Goal: Contribute content: Add original content to the website for others to see

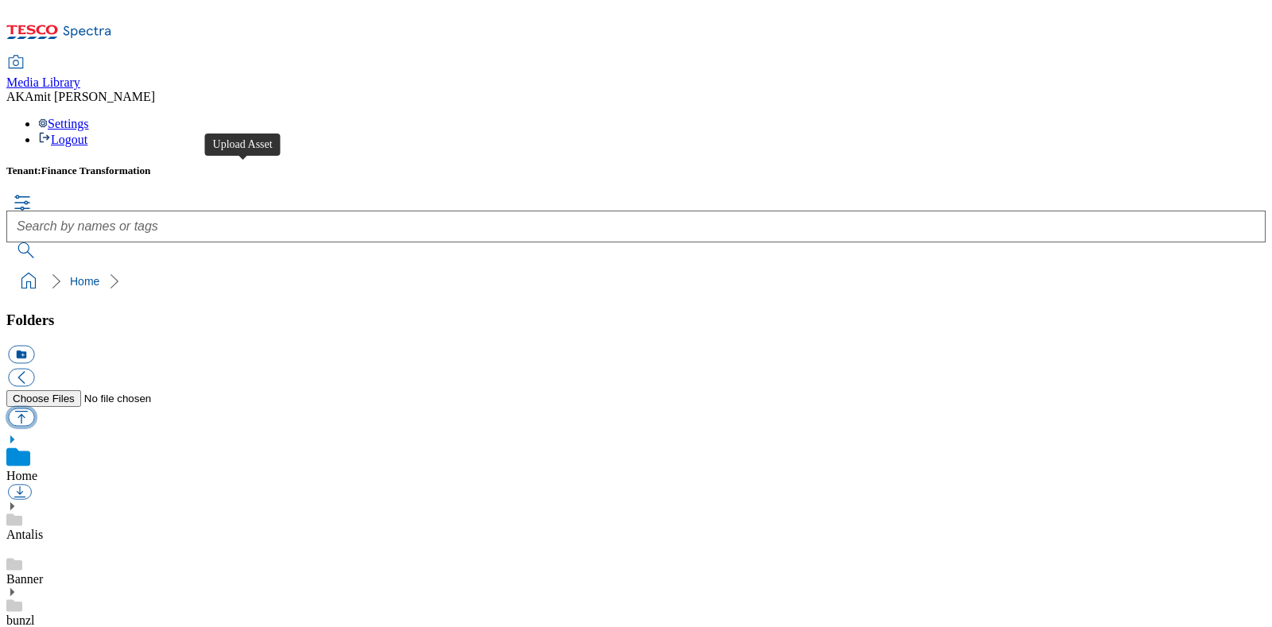
click at [34, 408] on button "button" at bounding box center [21, 417] width 26 height 18
type input "C:\fakepath\700000376001.jpg"
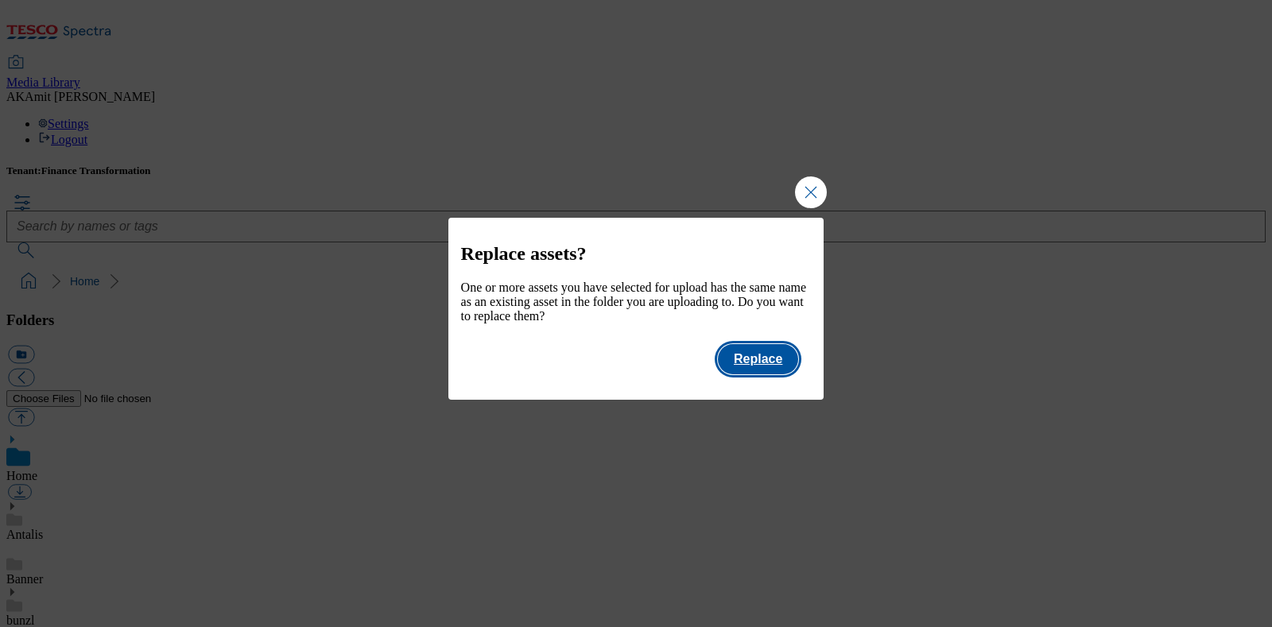
click at [737, 369] on button "Replace" at bounding box center [758, 359] width 80 height 30
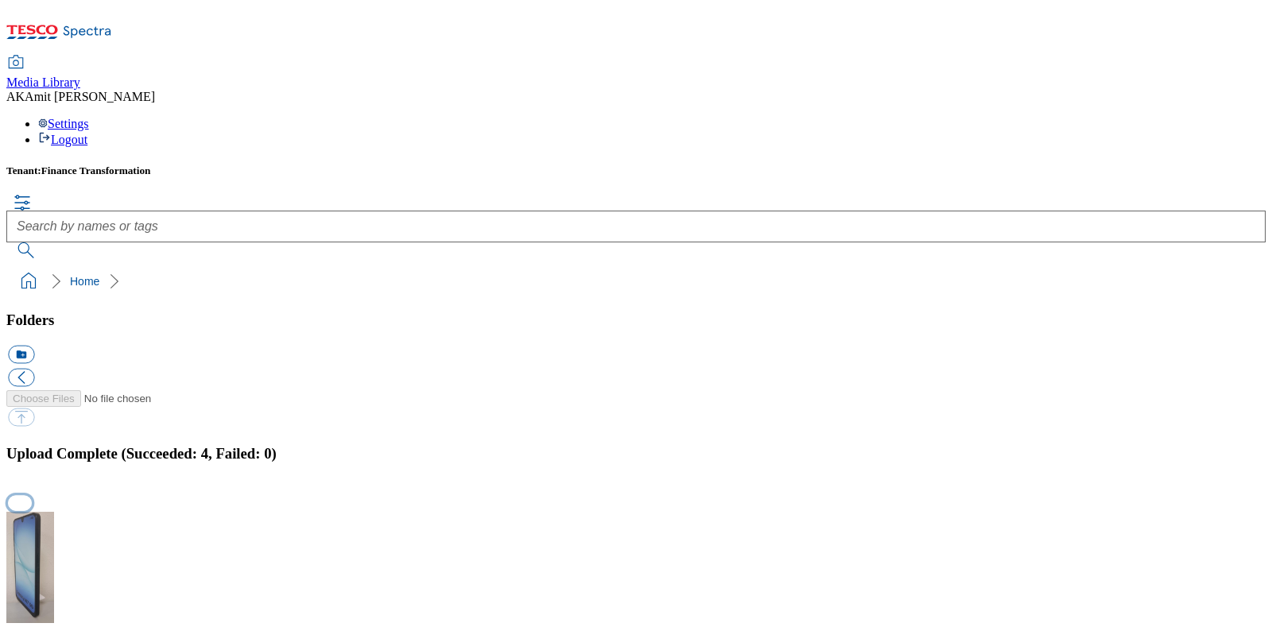
click at [32, 496] on button "button" at bounding box center [20, 503] width 24 height 15
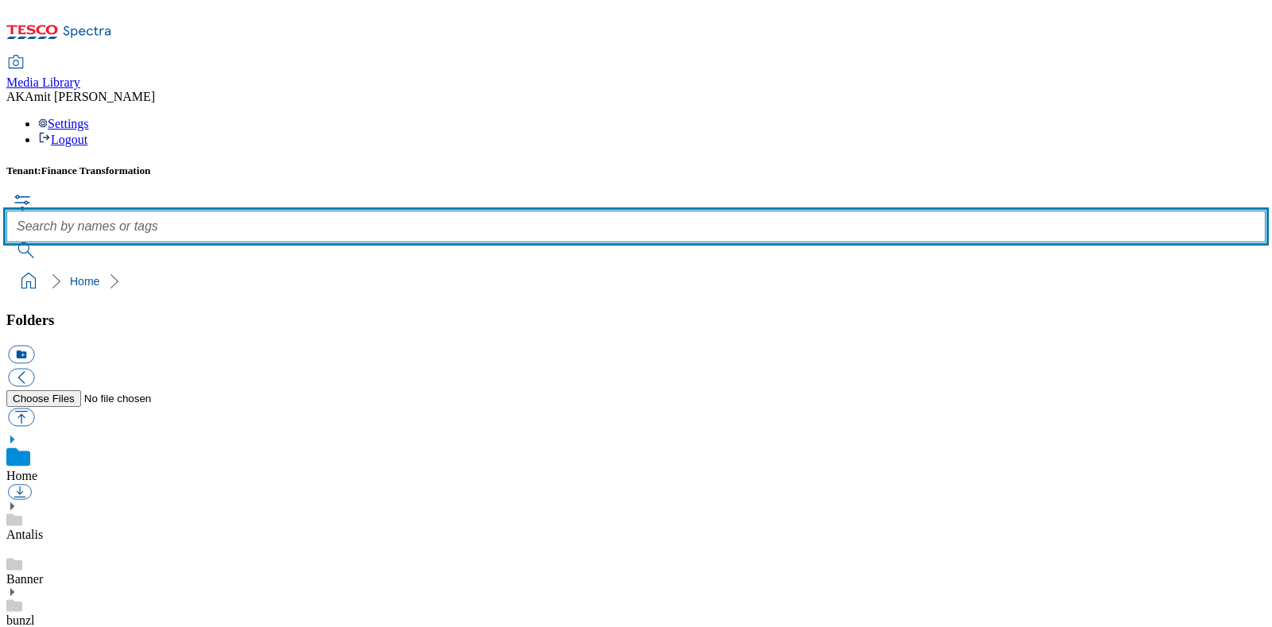
click at [670, 211] on input "text" at bounding box center [635, 227] width 1259 height 32
paste input "700000385001"
type input "700000385001"
click at [6, 242] on button "submit" at bounding box center [26, 250] width 41 height 16
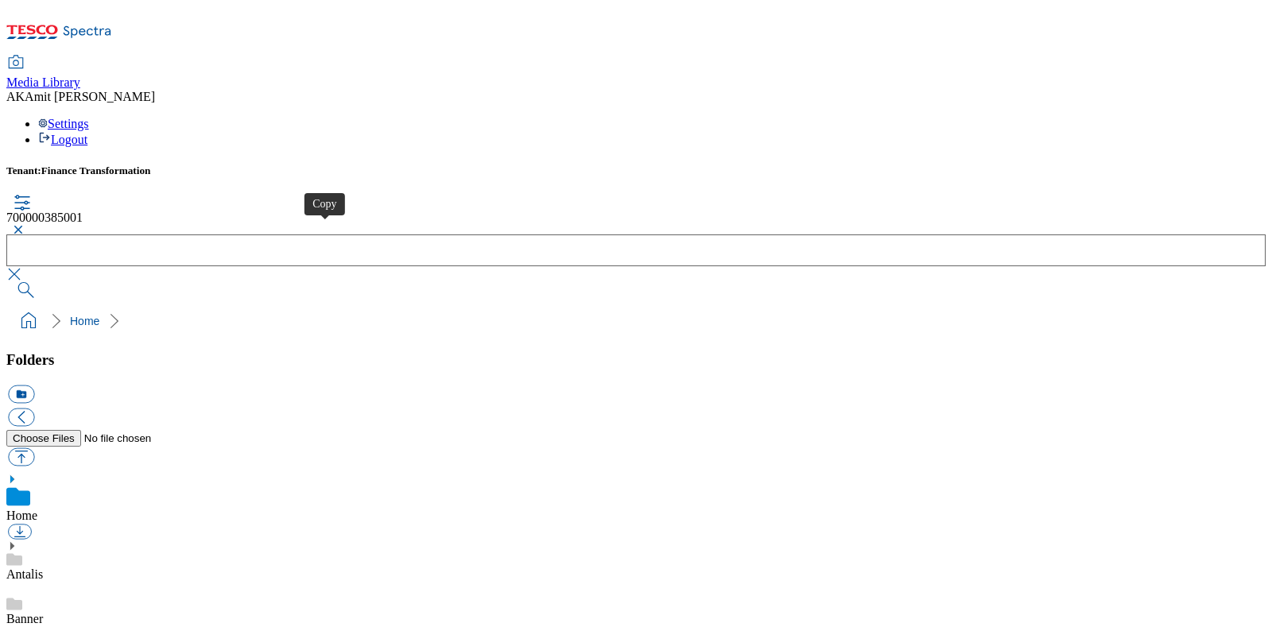
drag, startPoint x: 319, startPoint y: 227, endPoint x: 331, endPoint y: 229, distance: 11.2
click at [25, 225] on button "button" at bounding box center [15, 230] width 19 height 10
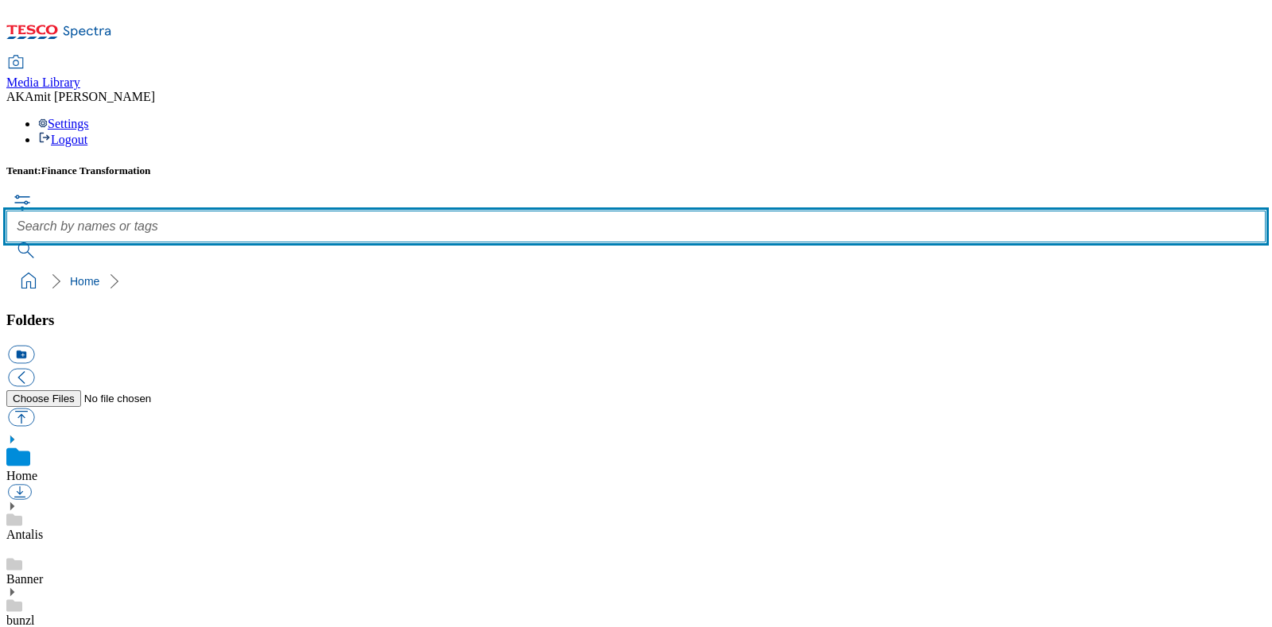
click at [540, 211] on input "text" at bounding box center [635, 227] width 1259 height 32
paste input "700000387001"
type input "700000387001"
click at [6, 242] on button "submit" at bounding box center [26, 250] width 41 height 16
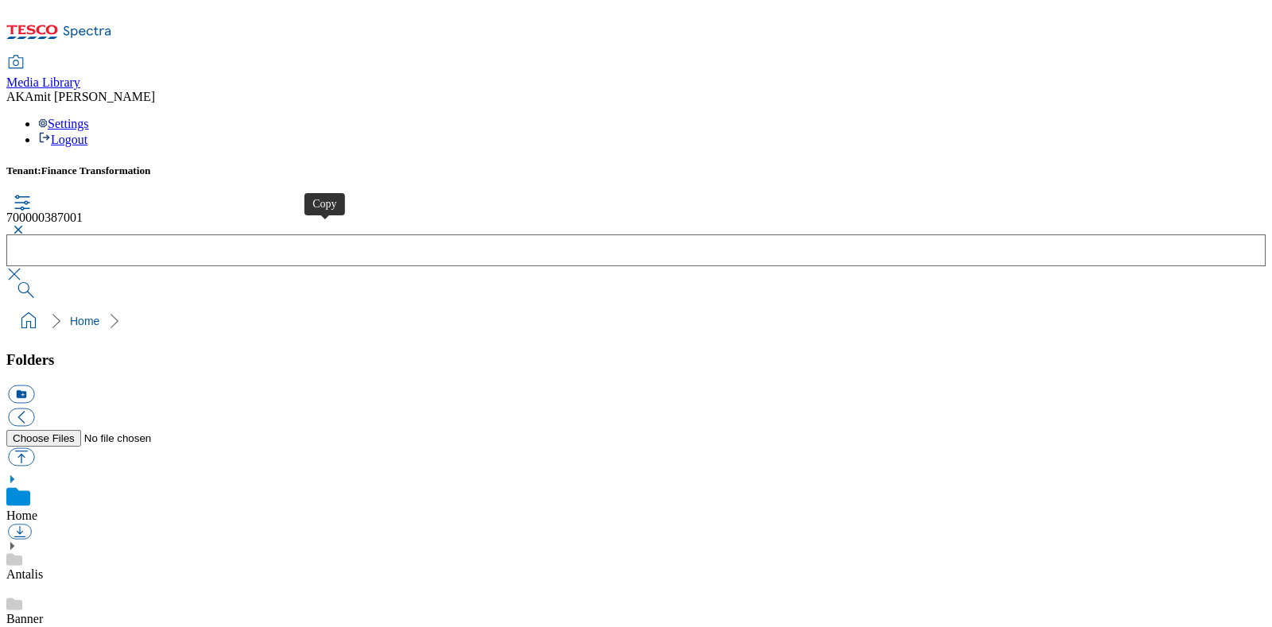
click at [25, 225] on button "button" at bounding box center [15, 230] width 19 height 10
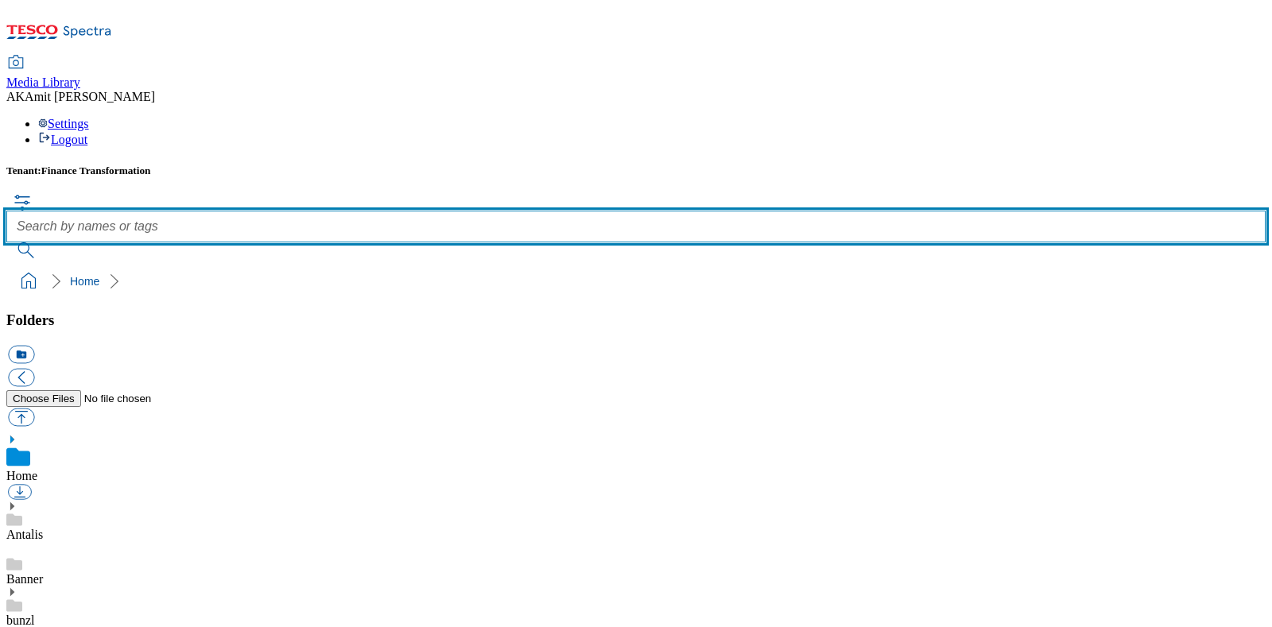
click at [536, 211] on input "text" at bounding box center [635, 227] width 1259 height 32
paste input "700000384001"
type input "700000384001"
click at [6, 242] on button "submit" at bounding box center [26, 250] width 41 height 16
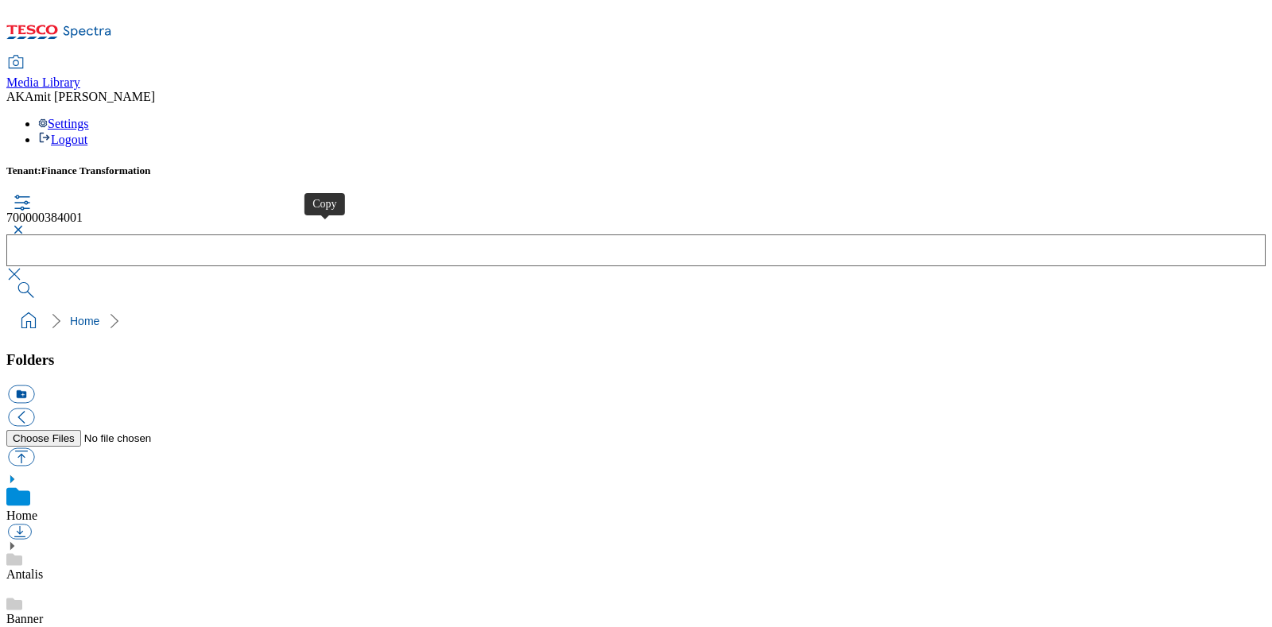
click at [25, 225] on button "button" at bounding box center [15, 230] width 19 height 10
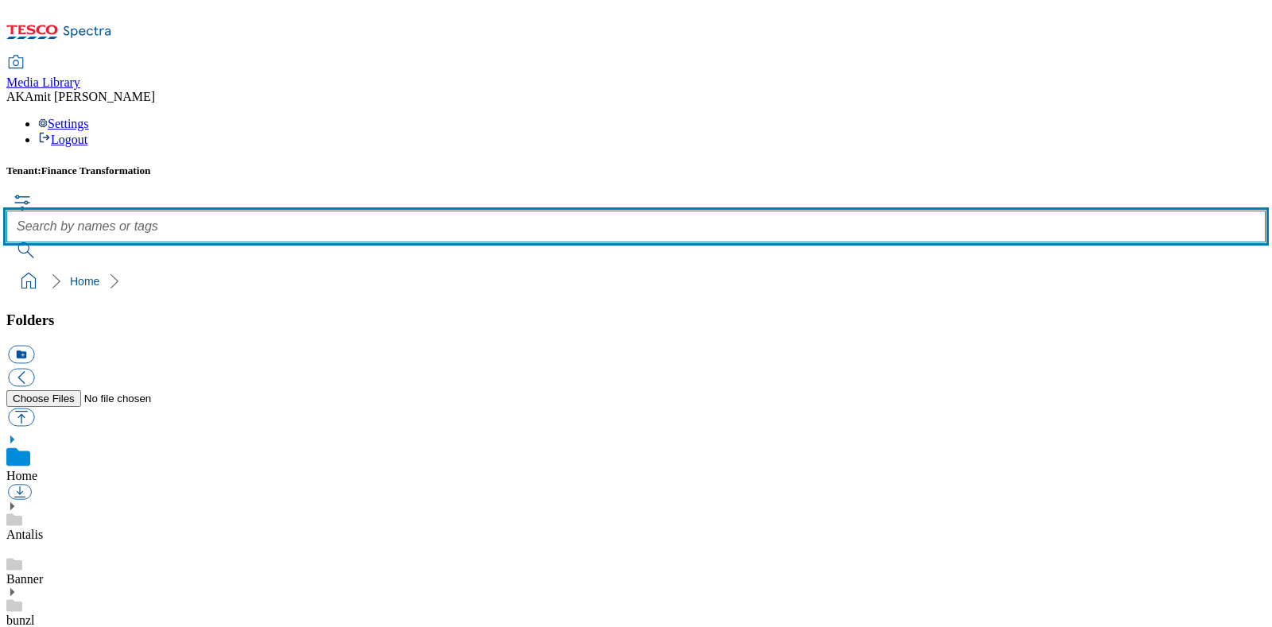
click at [533, 211] on input "text" at bounding box center [635, 227] width 1259 height 32
paste input "700000376001"
type input "700000376001"
click at [6, 242] on button "submit" at bounding box center [26, 250] width 41 height 16
